Goal: Transaction & Acquisition: Purchase product/service

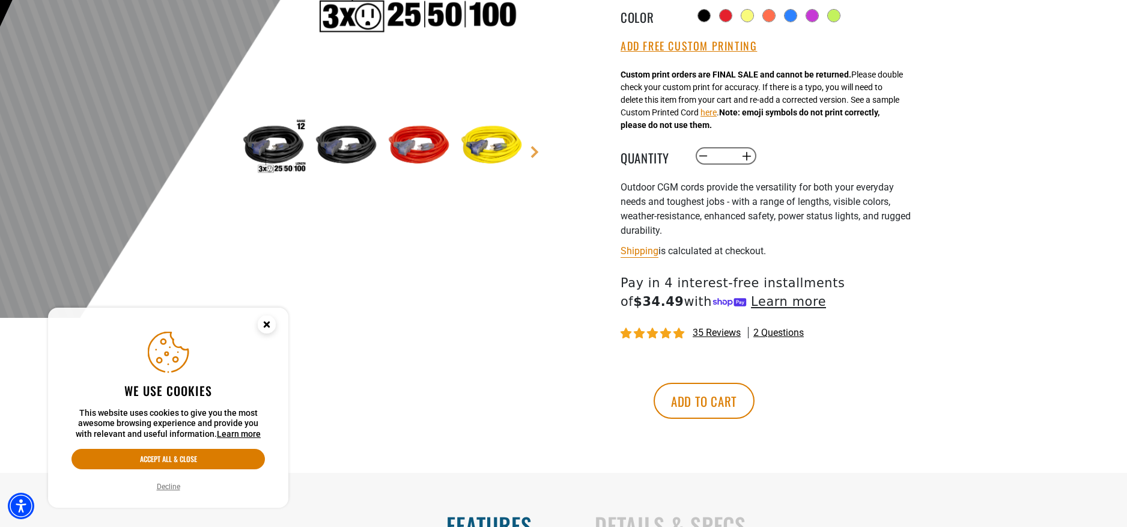
scroll to position [356, 0]
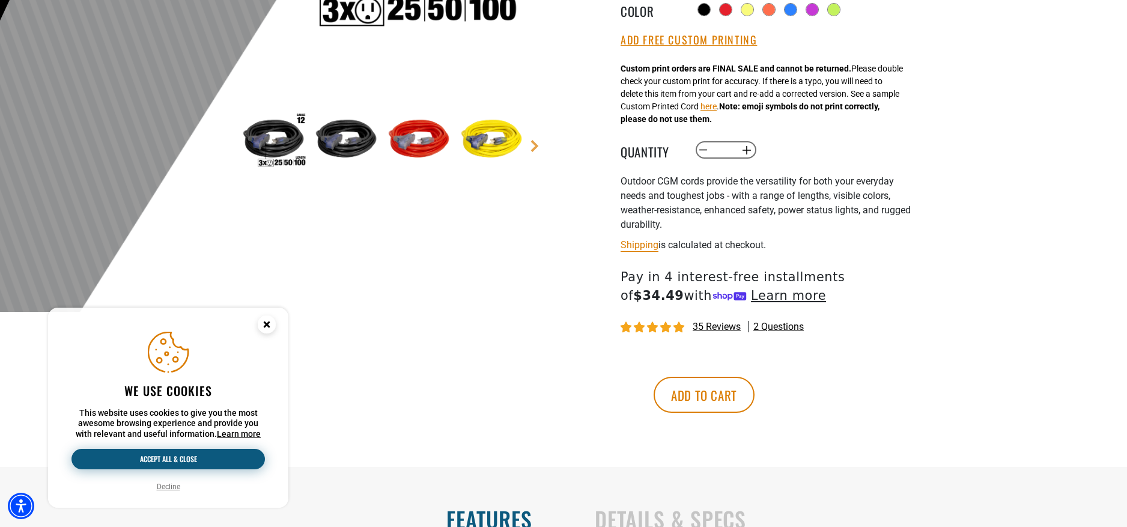
click at [214, 460] on button "Accept all & close" at bounding box center [167, 459] width 193 height 20
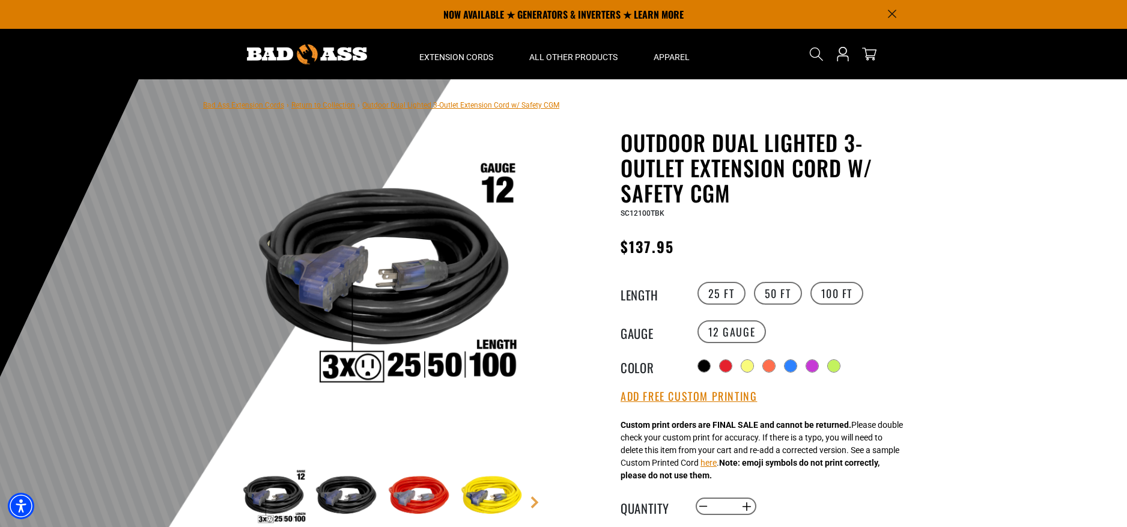
scroll to position [0, 0]
click at [554, 13] on p "NOW AVAILABLE ★ GENERATORS & INVERTERS ★ LEARN MORE" at bounding box center [563, 14] width 667 height 29
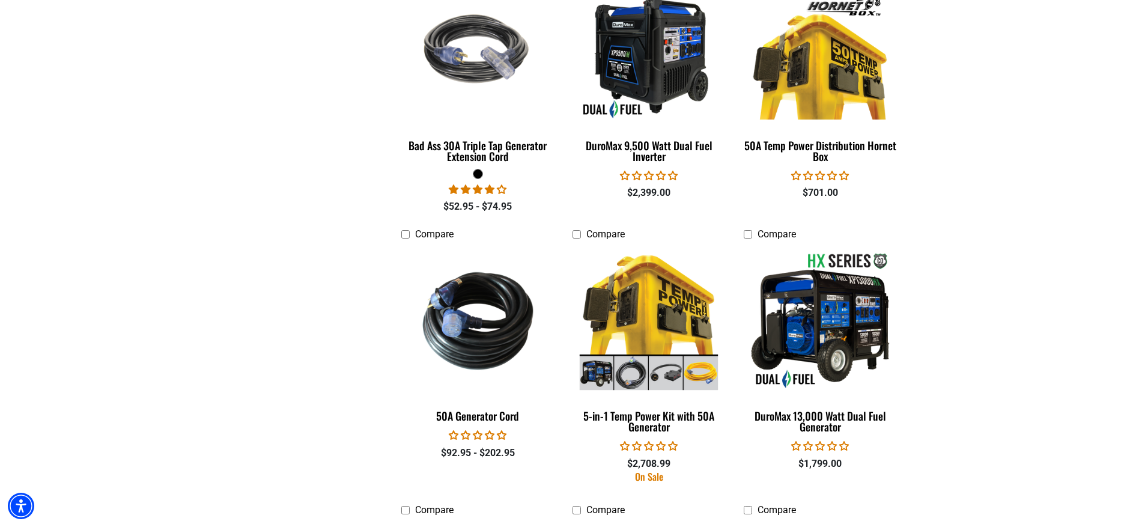
scroll to position [1829, 0]
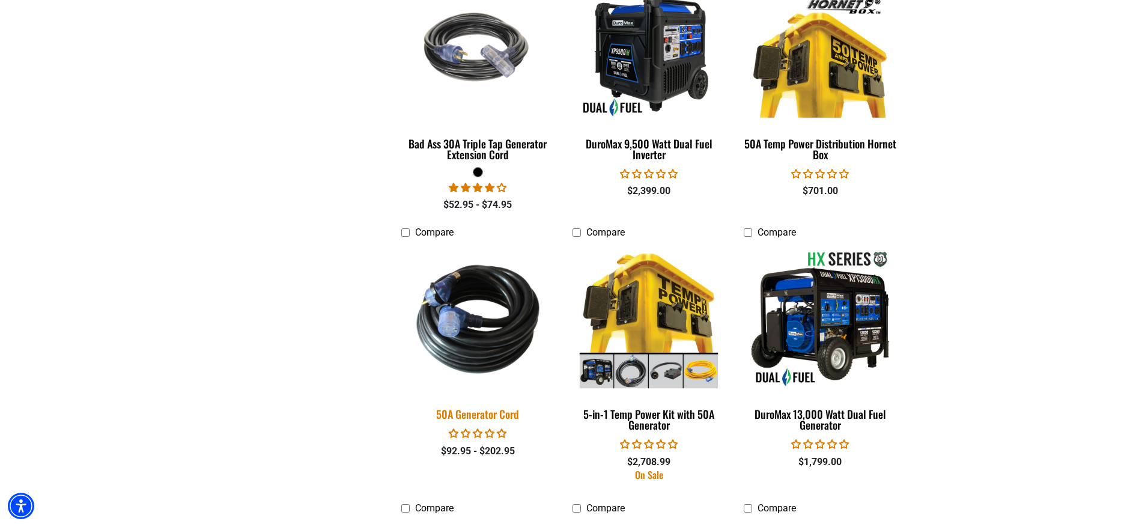
click at [469, 347] on img at bounding box center [478, 319] width 168 height 154
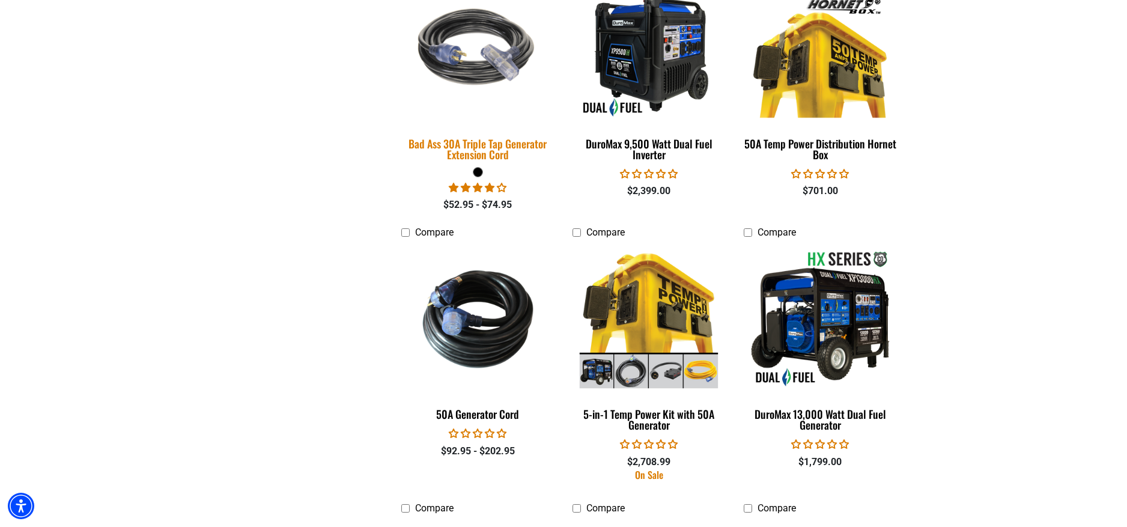
click at [490, 139] on div "Bad Ass 30A Triple Tap Generator Extension Cord" at bounding box center [477, 149] width 153 height 22
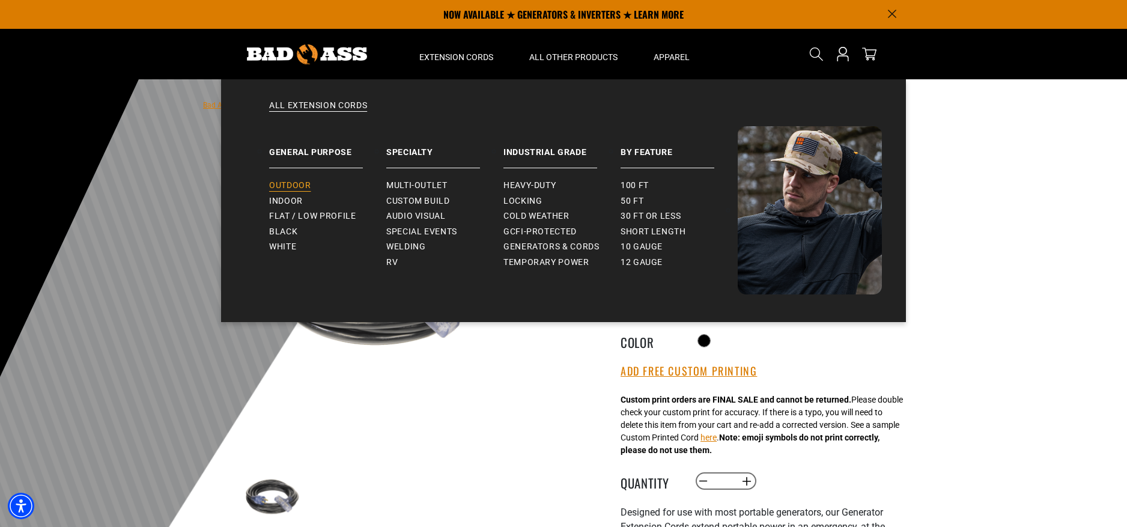
click at [293, 187] on span "Outdoor" at bounding box center [289, 185] width 41 height 11
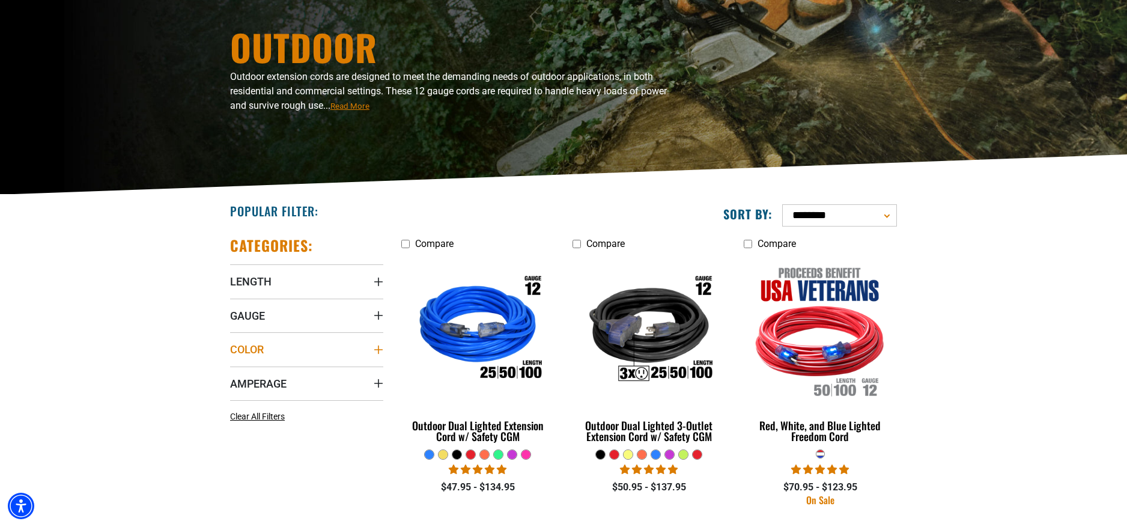
scroll to position [116, 0]
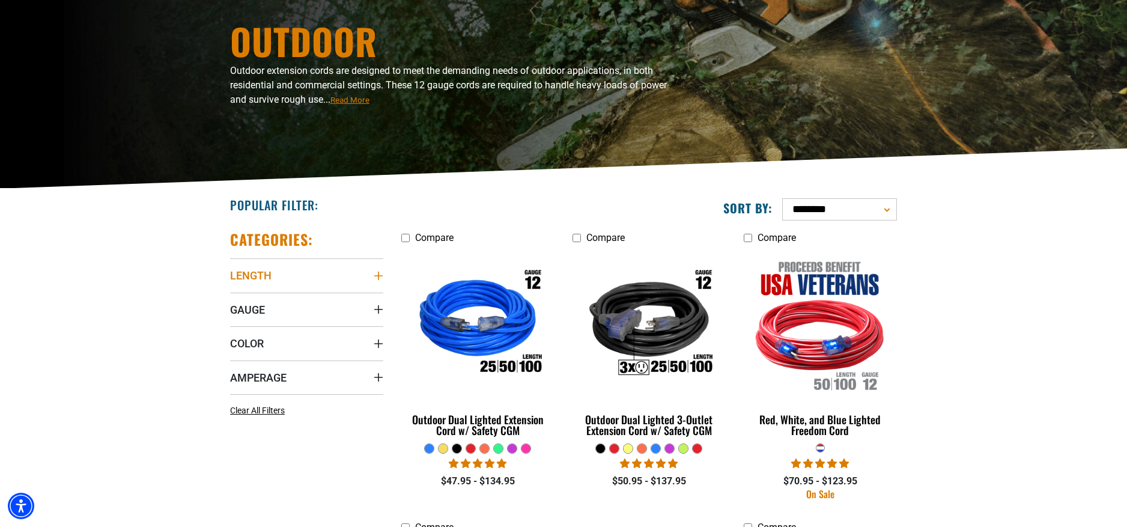
click at [256, 275] on span "Length" at bounding box center [250, 275] width 41 height 14
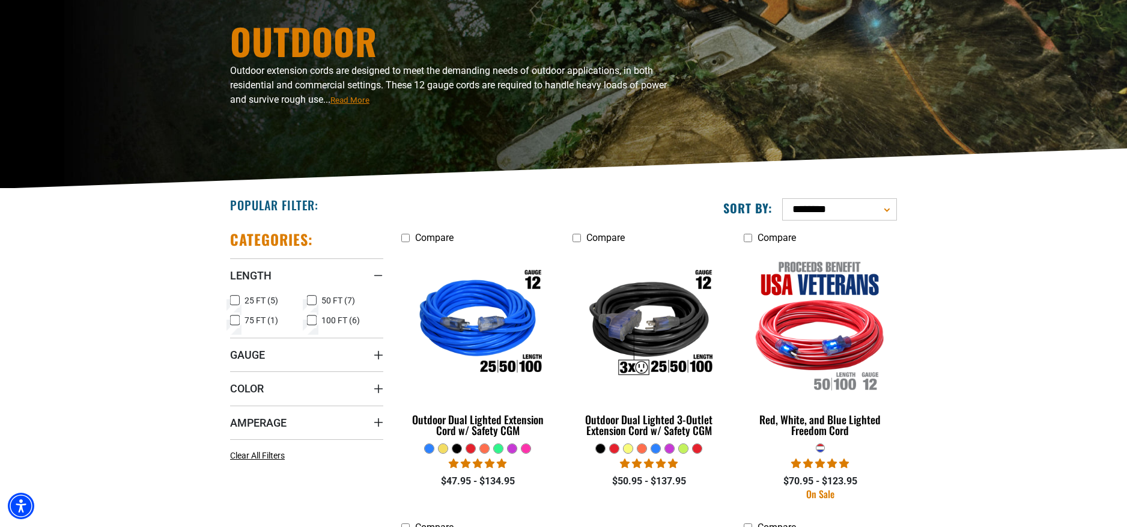
click at [314, 320] on icon at bounding box center [312, 320] width 10 height 16
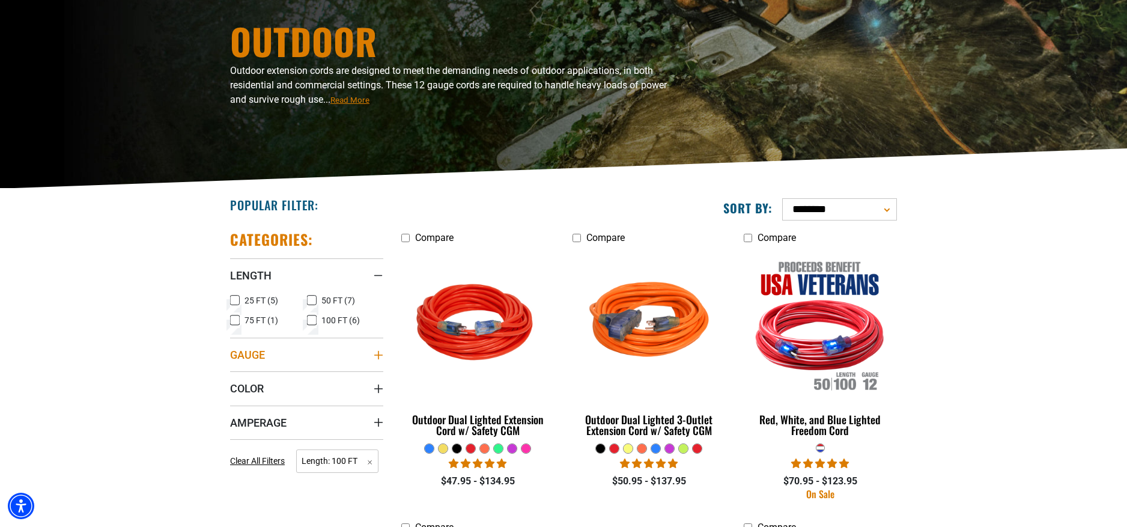
click at [255, 352] on span "Gauge" at bounding box center [247, 355] width 35 height 14
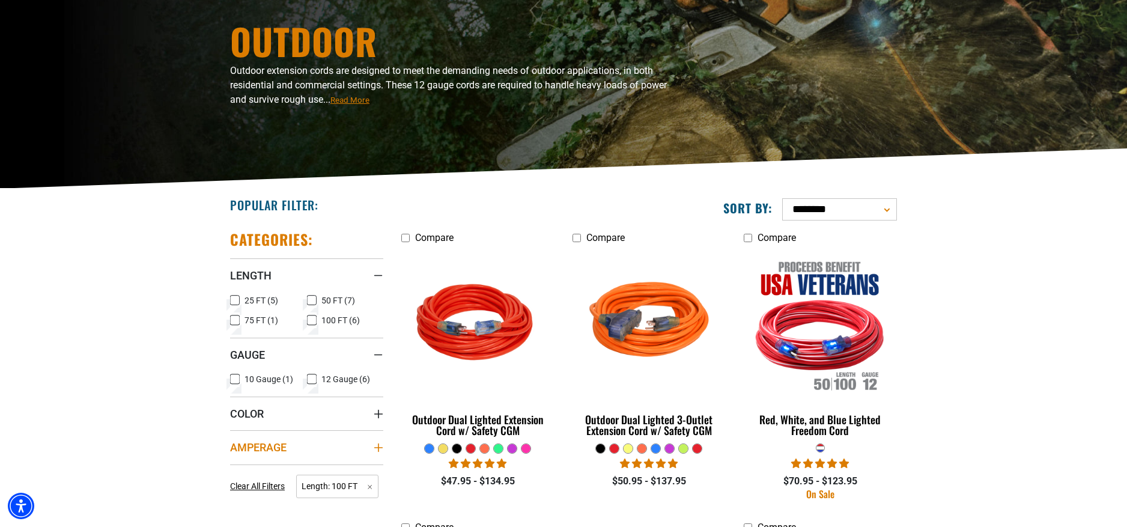
click at [253, 447] on span "Amperage" at bounding box center [258, 447] width 56 height 14
click at [312, 380] on icon at bounding box center [312, 379] width 10 height 16
